Goal: Navigation & Orientation: Find specific page/section

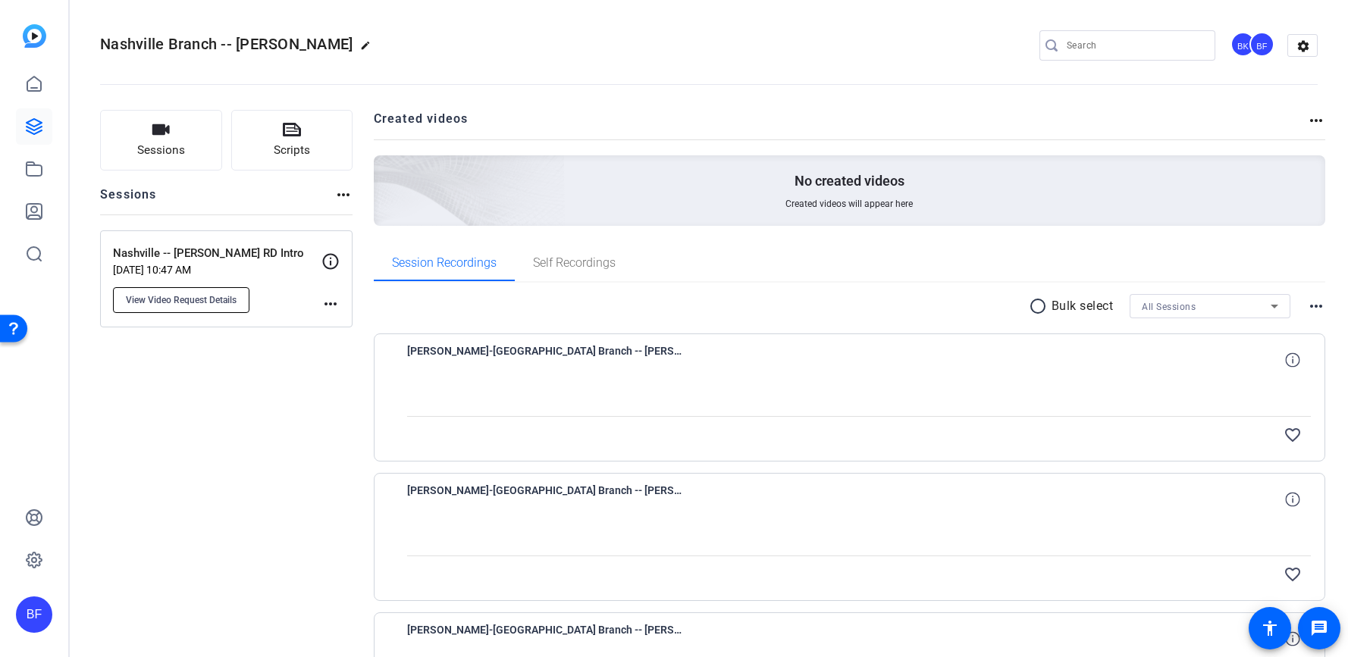
click at [194, 303] on span "View Video Request Details" at bounding box center [181, 300] width 111 height 12
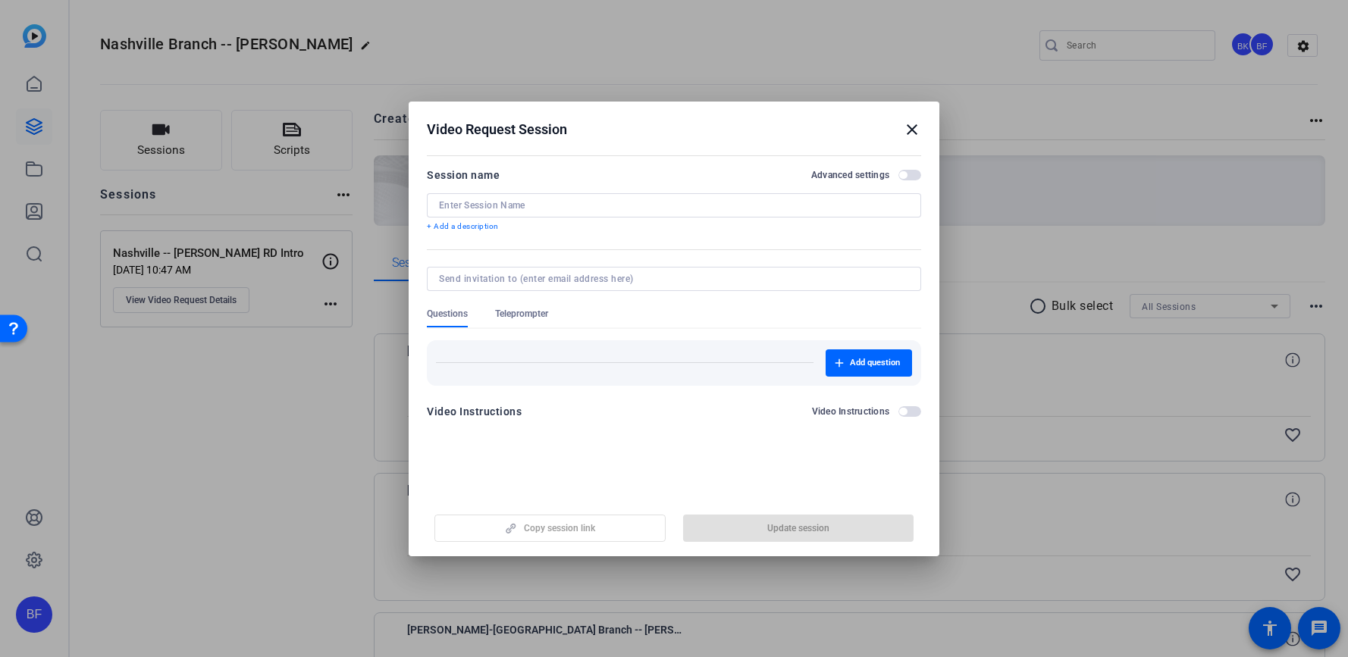
type input "Nashville -- [PERSON_NAME] RD Intro"
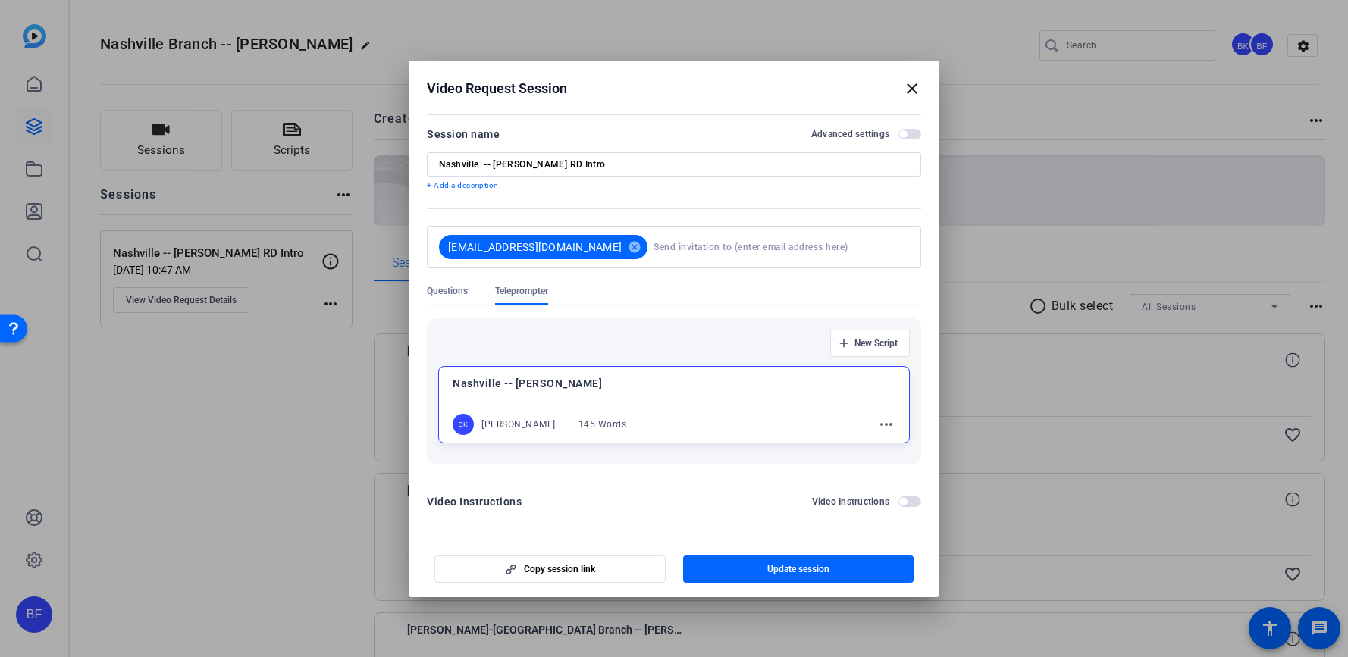
click at [910, 90] on mat-icon "close" at bounding box center [912, 89] width 18 height 18
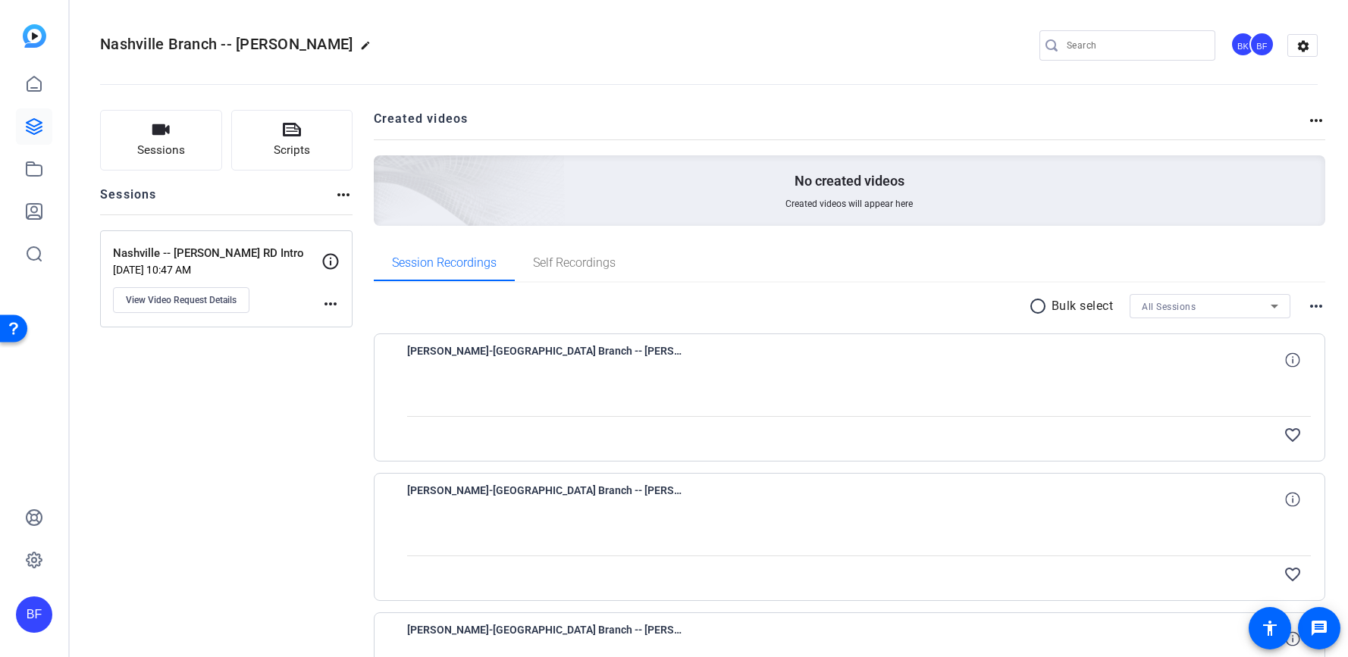
click at [327, 304] on mat-icon "more_horiz" at bounding box center [330, 304] width 18 height 18
click at [325, 343] on div at bounding box center [674, 328] width 1348 height 657
click at [1297, 307] on div "radio_button_unchecked Bulk select All Sessions more_horiz" at bounding box center [850, 306] width 952 height 24
click at [1307, 306] on mat-icon "more_horiz" at bounding box center [1316, 306] width 18 height 18
click at [1305, 127] on div at bounding box center [674, 328] width 1348 height 657
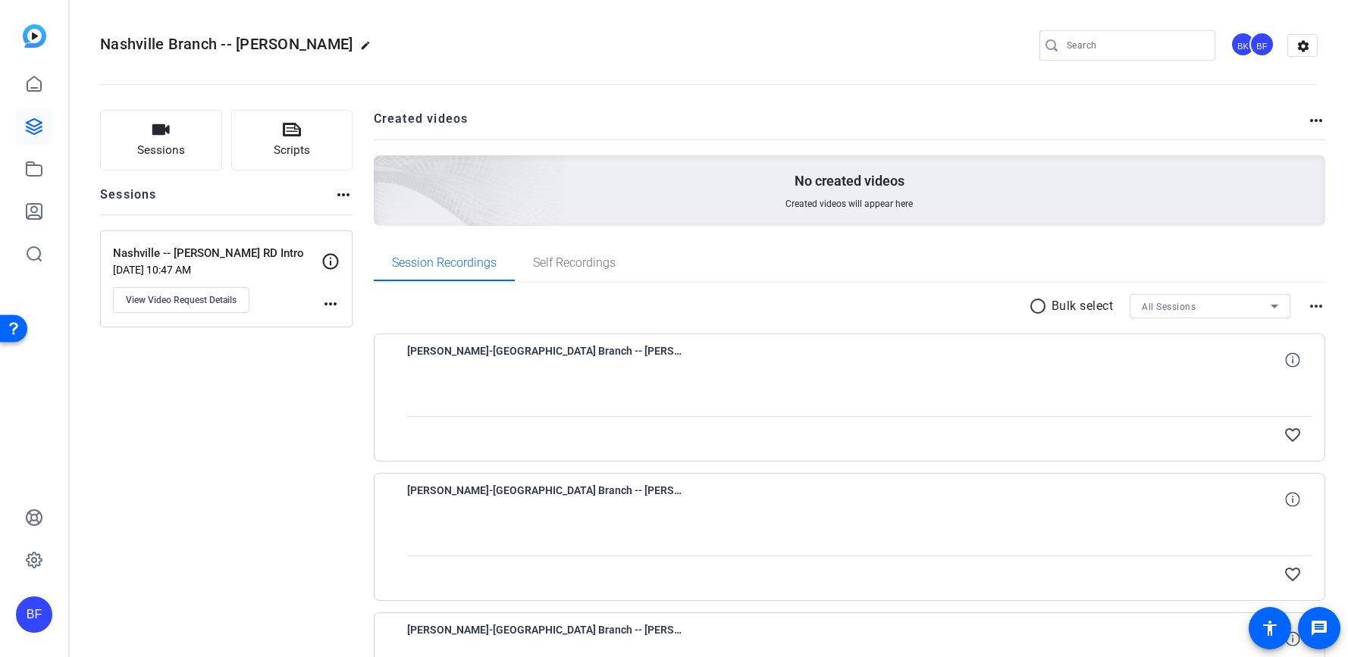
click at [1307, 122] on mat-icon "more_horiz" at bounding box center [1316, 120] width 18 height 18
click at [1239, 115] on div at bounding box center [674, 328] width 1348 height 657
